Goal: Task Accomplishment & Management: Use online tool/utility

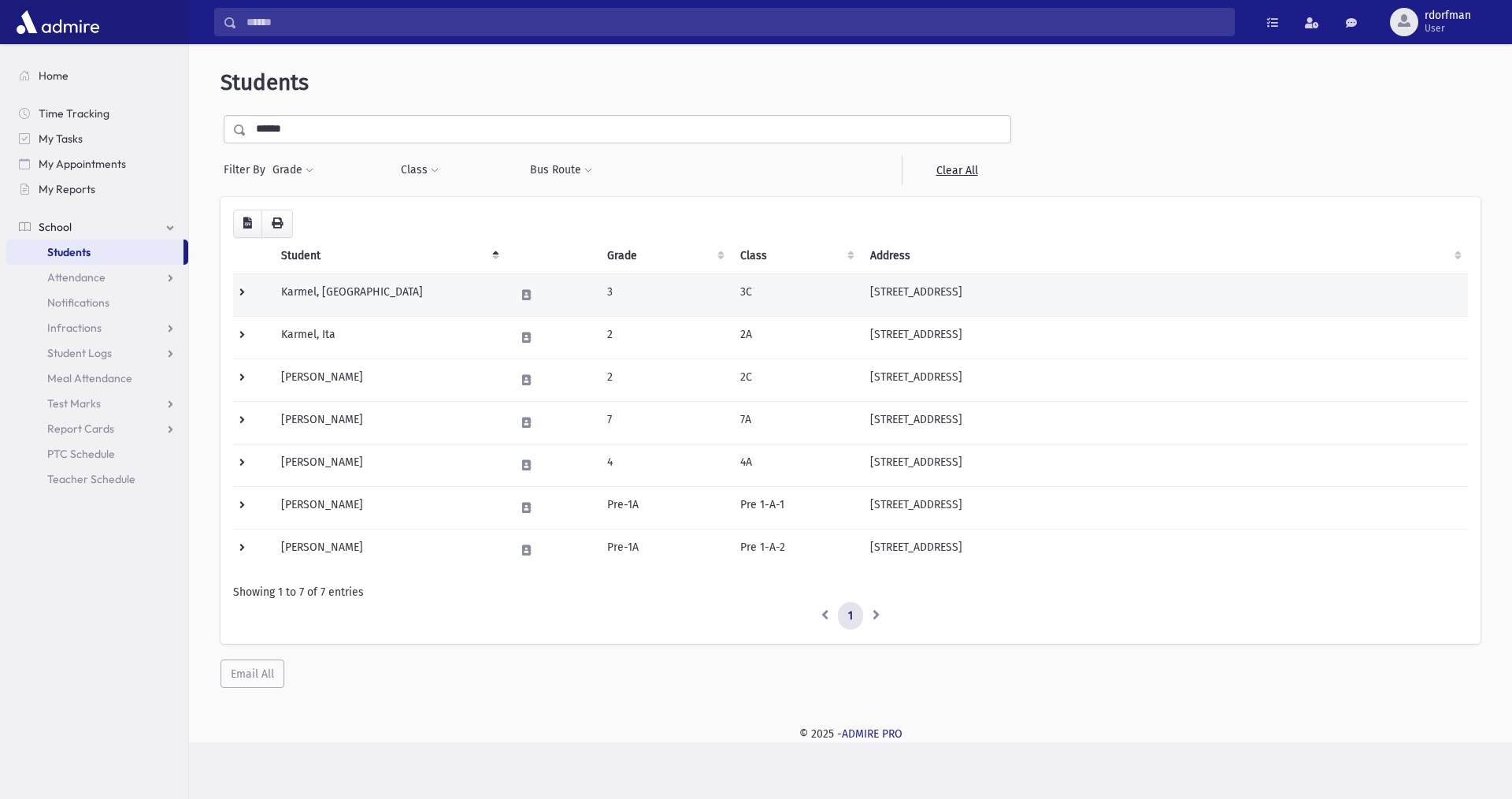
click at [337, 293] on td "Karmel, Esti" at bounding box center [388, 295] width 234 height 43
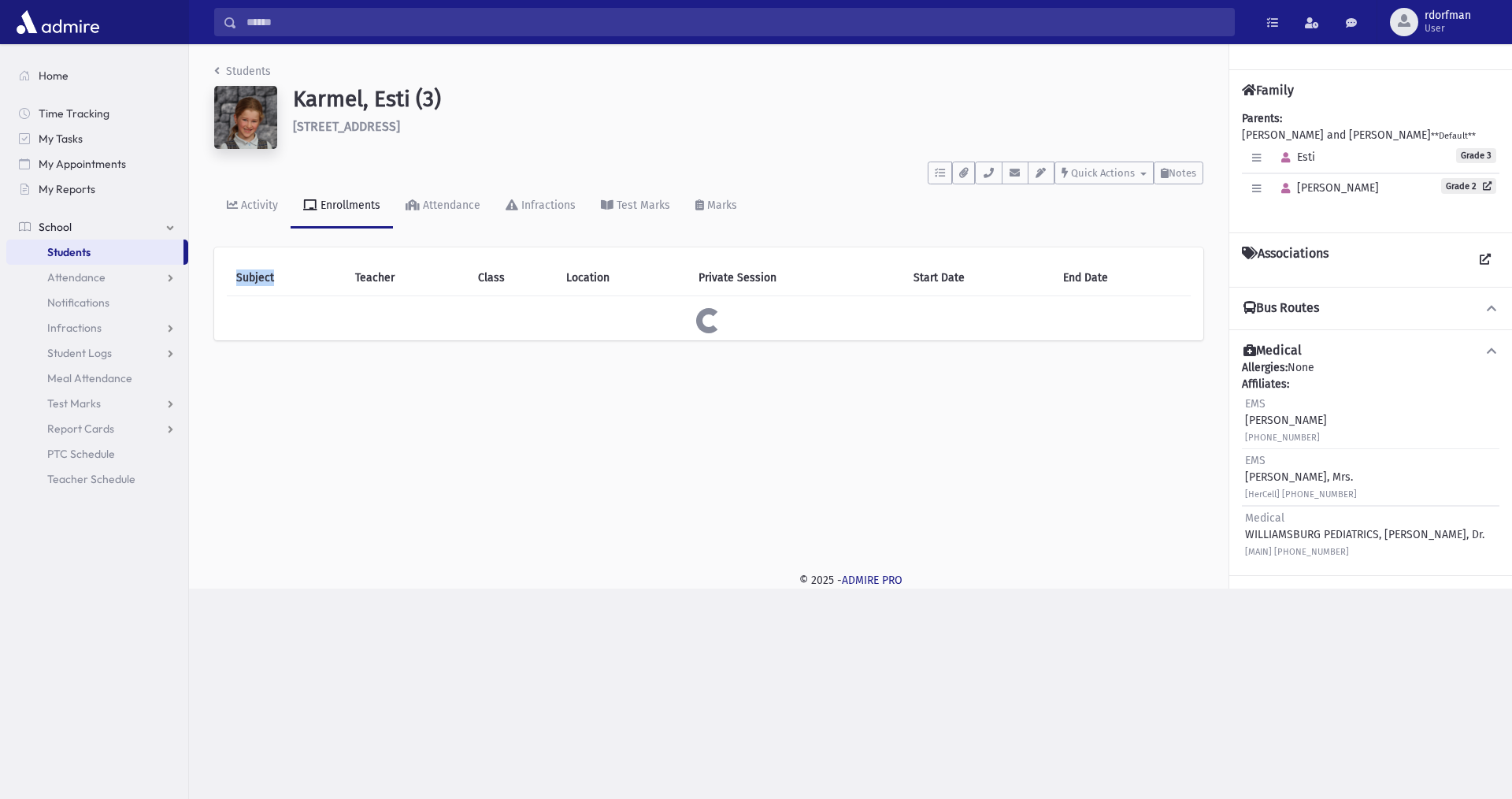
click at [376, 297] on div "Subject Teacher Class Location Private Session Start Date End Date Loading..." at bounding box center [708, 284] width 964 height 49
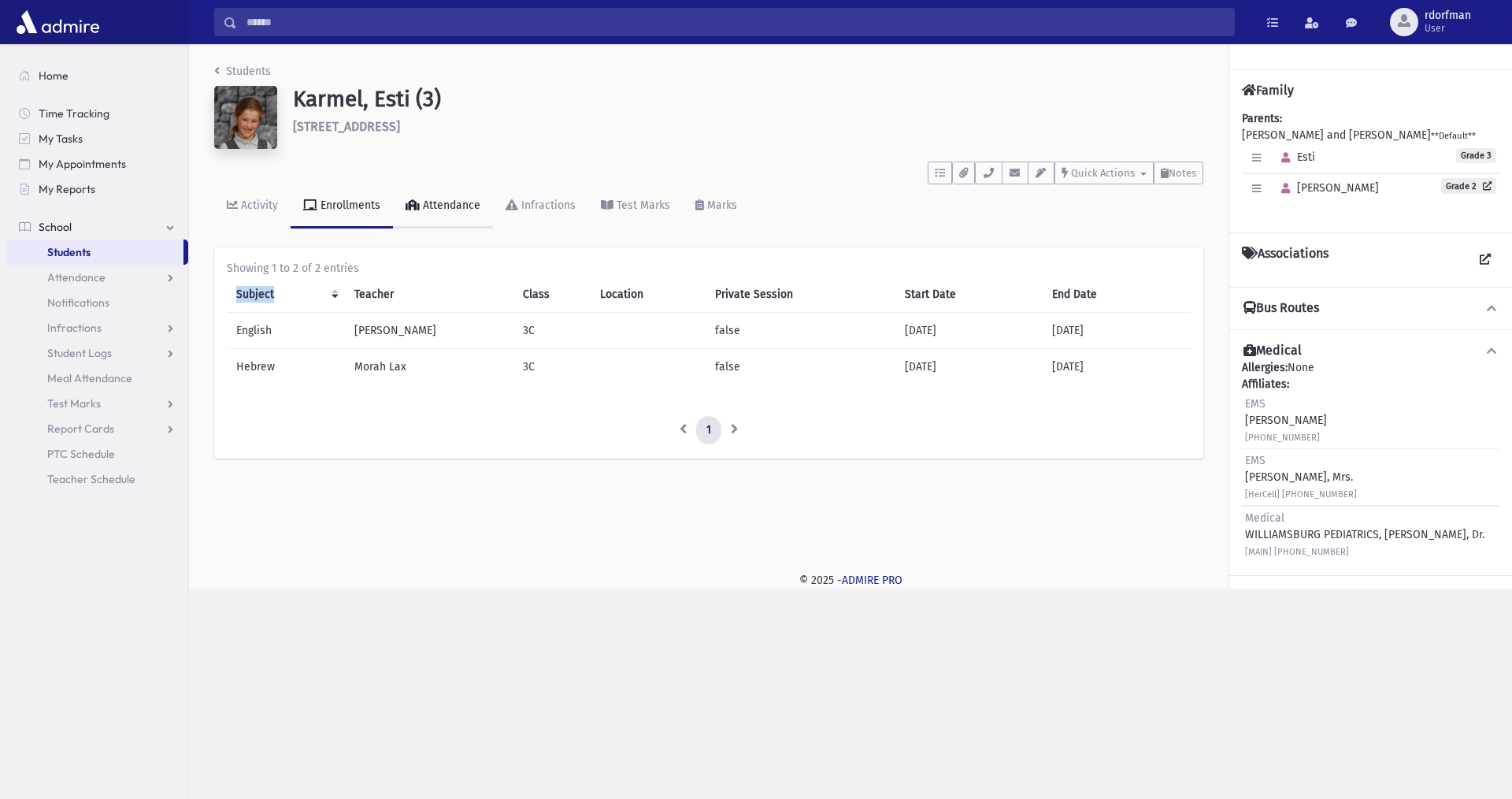
click at [442, 202] on div "Attendance" at bounding box center [450, 204] width 60 height 13
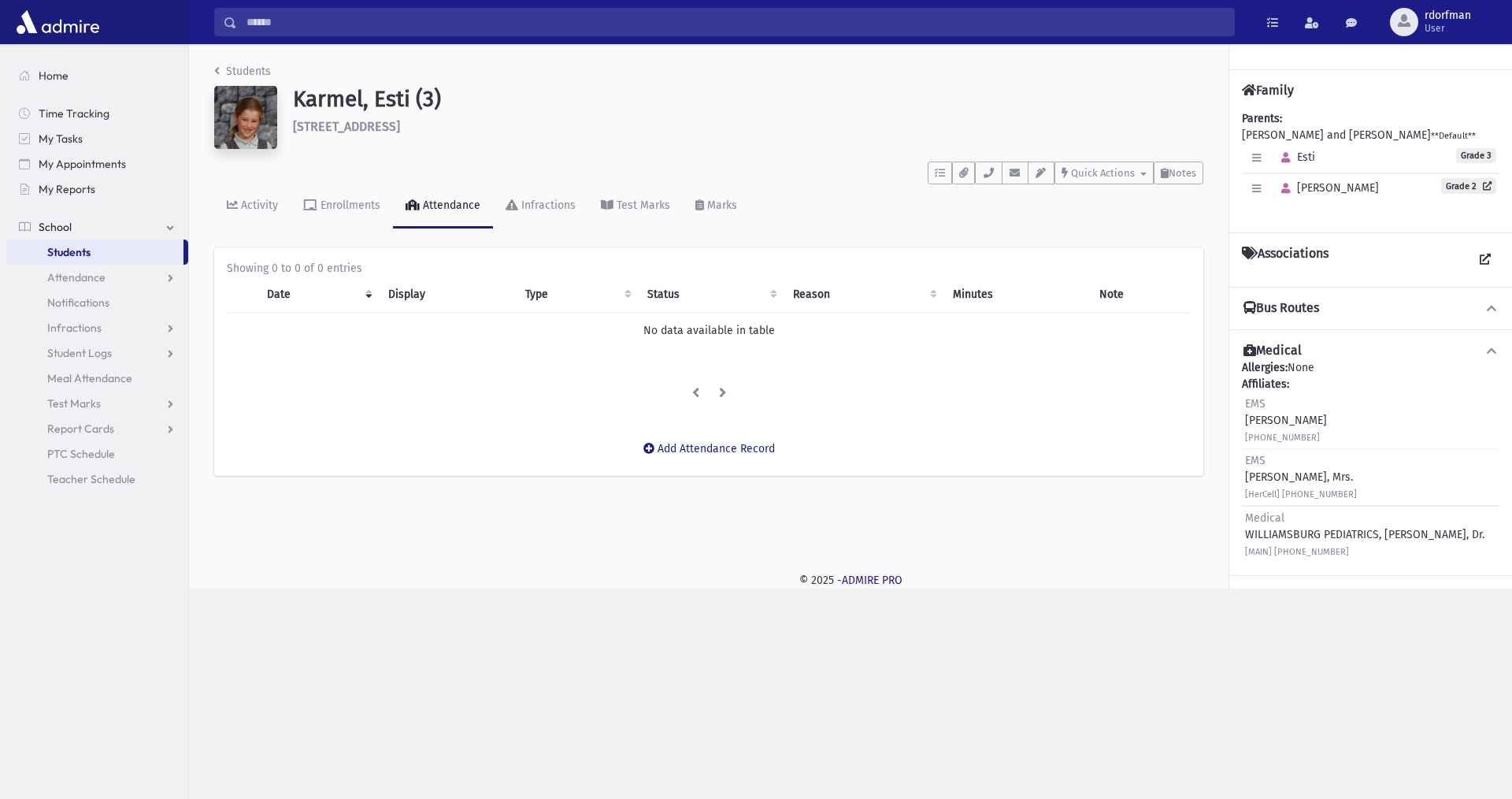
click at [249, 482] on div "Students Karmel, Esti (3) 11 Kiryas Radin Drive Spring Valley **** To Do's No o…" at bounding box center [709, 277] width 1039 height 467
click at [79, 276] on span "Attendance" at bounding box center [76, 277] width 59 height 14
click at [76, 302] on span "Entry" at bounding box center [73, 302] width 27 height 14
click at [802, 355] on div "Date Display Type Status Reason Minutes Note No data available in table Loading…" at bounding box center [708, 318] width 964 height 84
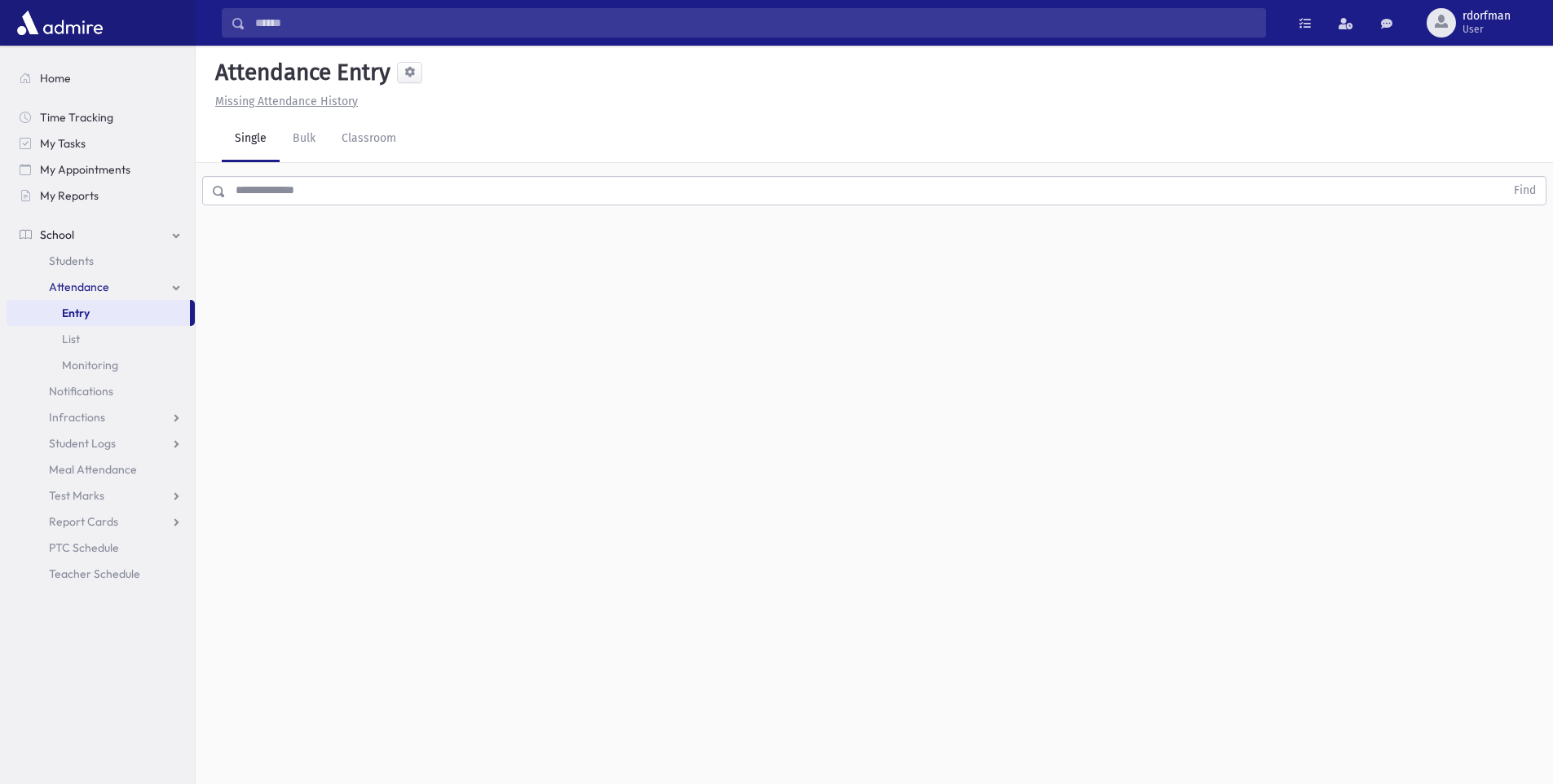
click at [312, 193] on input "text" at bounding box center [865, 191] width 1279 height 29
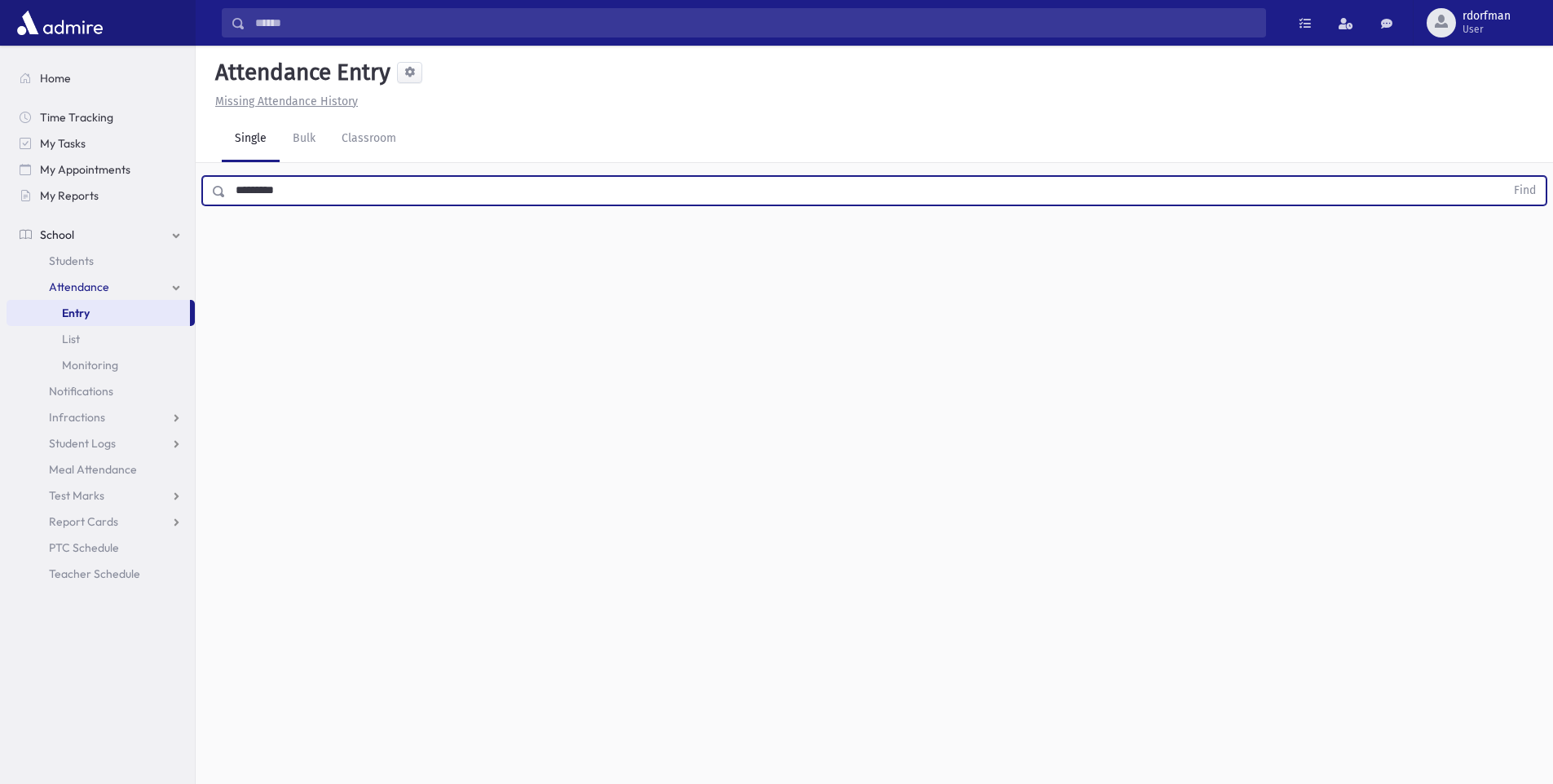
type input "*********"
click at [1504, 176] on button "Find" at bounding box center [1524, 190] width 41 height 28
click at [298, 233] on span "[PERSON_NAME]" at bounding box center [267, 237] width 88 height 17
click at [293, 198] on input "text" at bounding box center [865, 191] width 1279 height 29
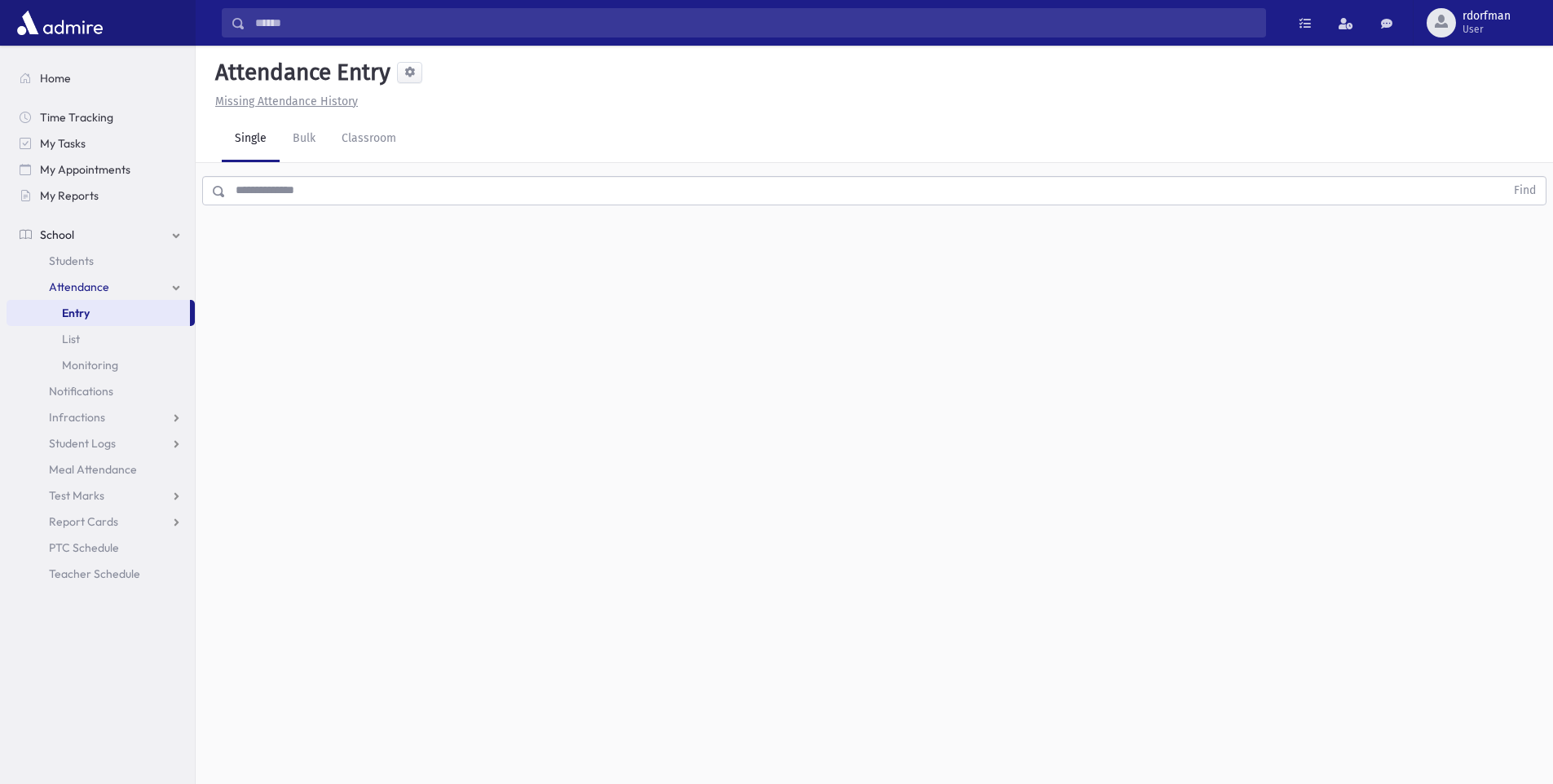
click at [279, 250] on div "Attendance Entry Missing Attendance History Single Bulk Classroom Find 0 record…" at bounding box center [874, 415] width 1357 height 738
